Goal: Task Accomplishment & Management: Use online tool/utility

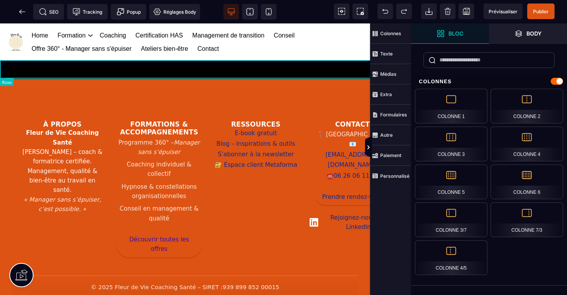
click at [375, 62] on span "Texte" at bounding box center [390, 54] width 41 height 20
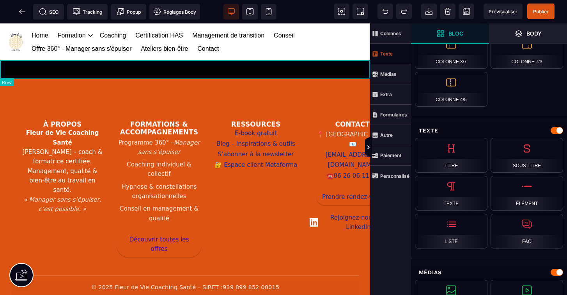
scroll to position [208, 0]
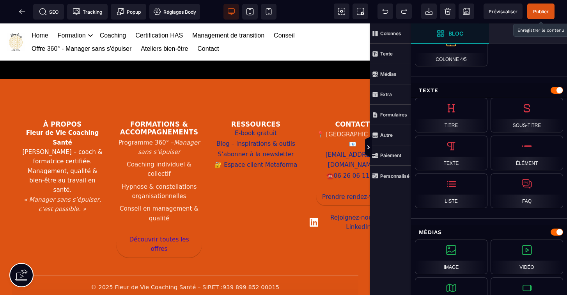
click at [538, 14] on span "Publier" at bounding box center [541, 12] width 16 height 6
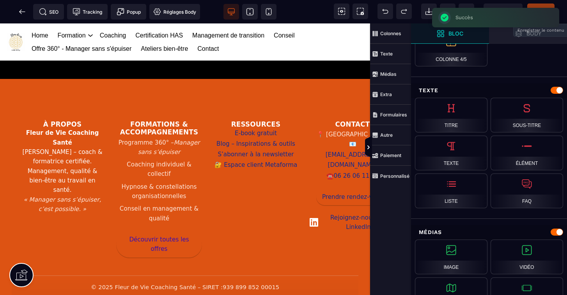
click at [22, 11] on icon at bounding box center [22, 12] width 8 height 8
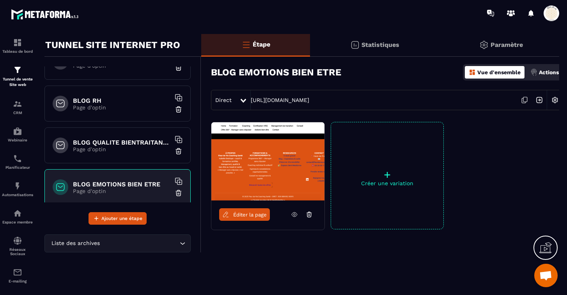
scroll to position [1009, 0]
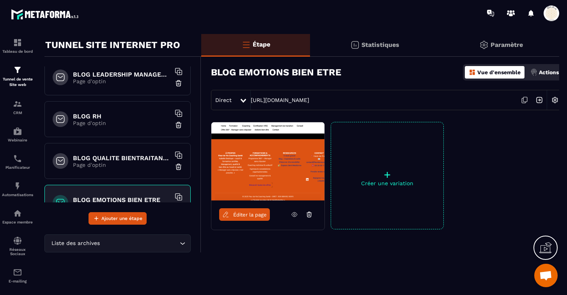
click at [120, 78] on p "Page d'optin" at bounding box center [122, 81] width 98 height 6
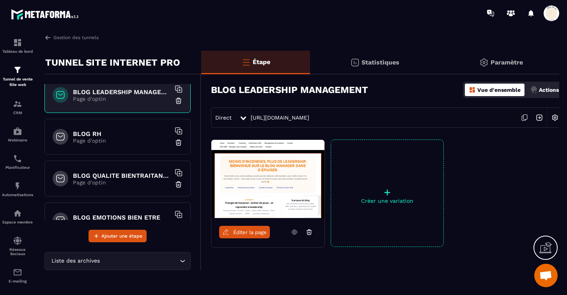
click at [253, 230] on span "Éditer la page" at bounding box center [250, 232] width 34 height 6
